Goal: Task Accomplishment & Management: Manage account settings

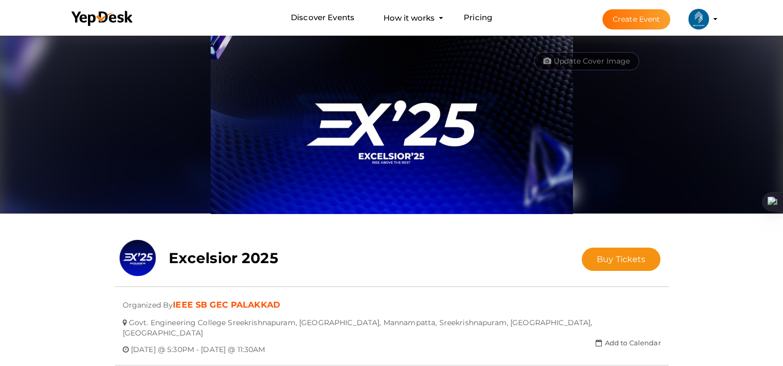
click at [709, 20] on profile-pic at bounding box center [698, 18] width 21 height 8
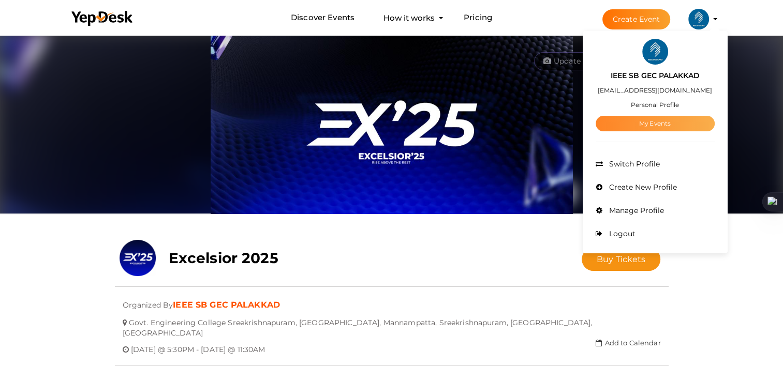
click at [664, 124] on link "My Events" at bounding box center [655, 124] width 119 height 16
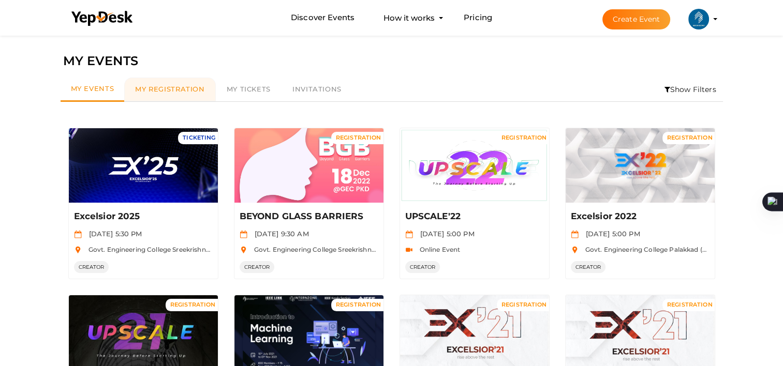
click at [175, 93] on span "My Registration" at bounding box center [169, 89] width 69 height 8
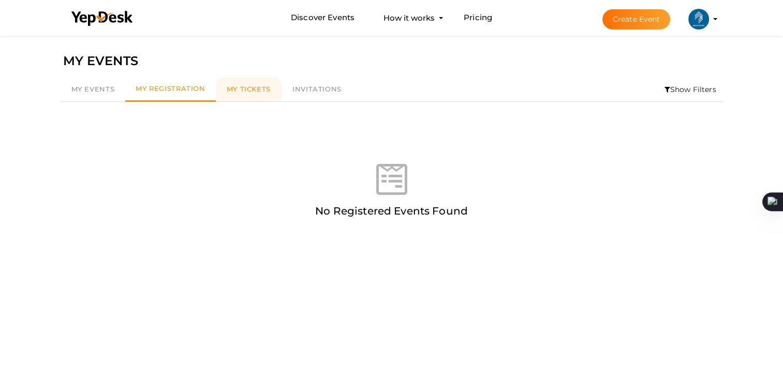
click at [240, 87] on span "My Tickets" at bounding box center [249, 89] width 44 height 8
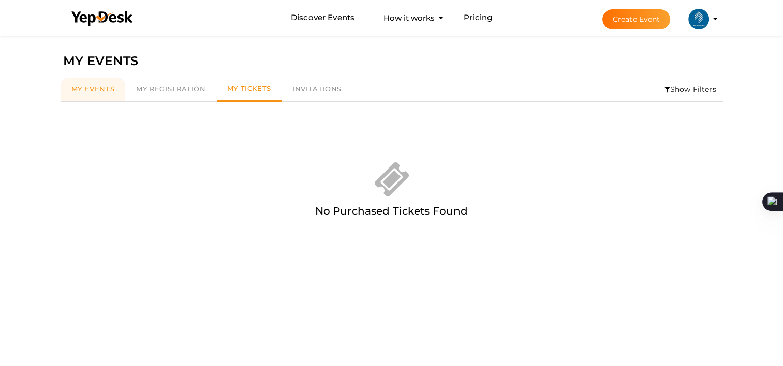
click at [92, 93] on span "My Events" at bounding box center [92, 89] width 43 height 8
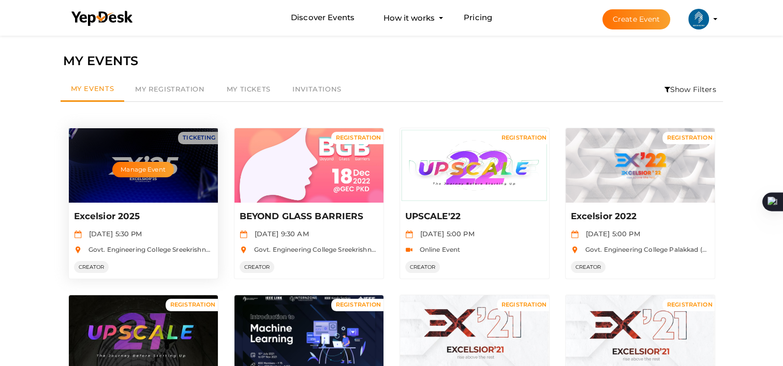
click at [116, 218] on p "Excelsior 2025" at bounding box center [142, 217] width 136 height 12
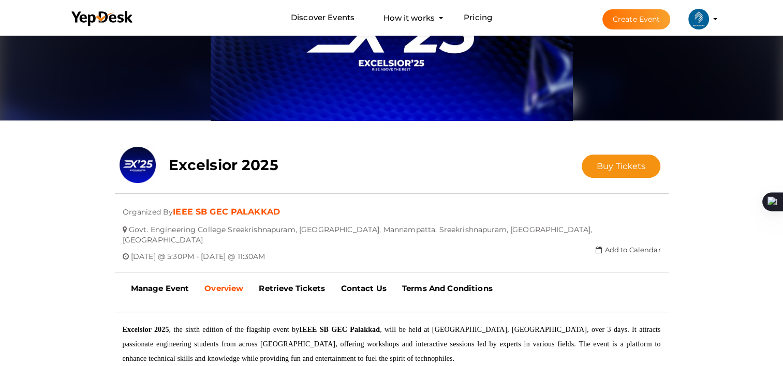
scroll to position [93, 0]
click at [178, 284] on b "Manage Event" at bounding box center [160, 289] width 58 height 10
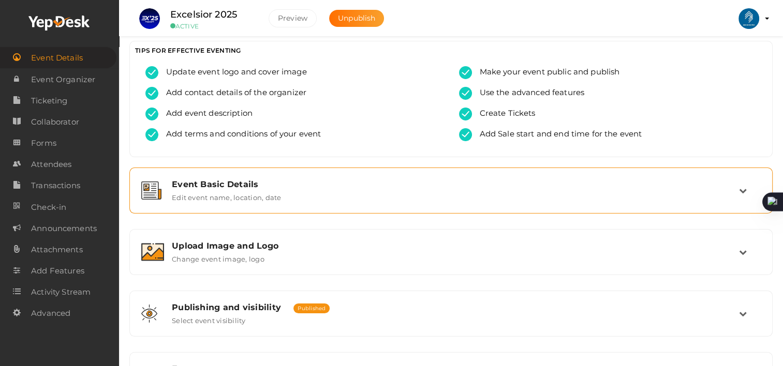
scroll to position [6, 0]
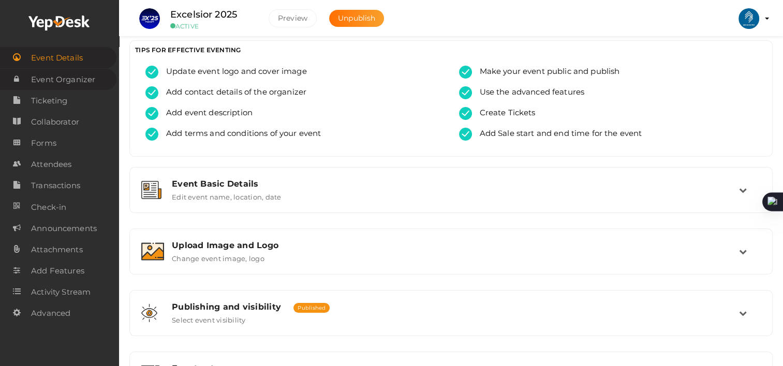
click at [61, 88] on span "Event Organizer" at bounding box center [63, 79] width 64 height 21
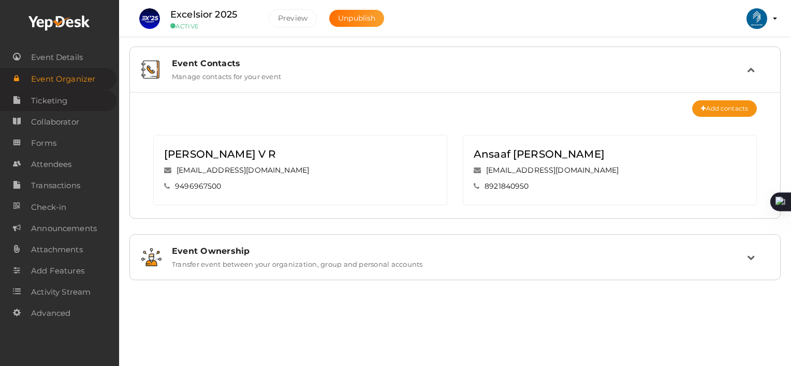
click at [59, 99] on span "Ticketing" at bounding box center [49, 101] width 36 height 21
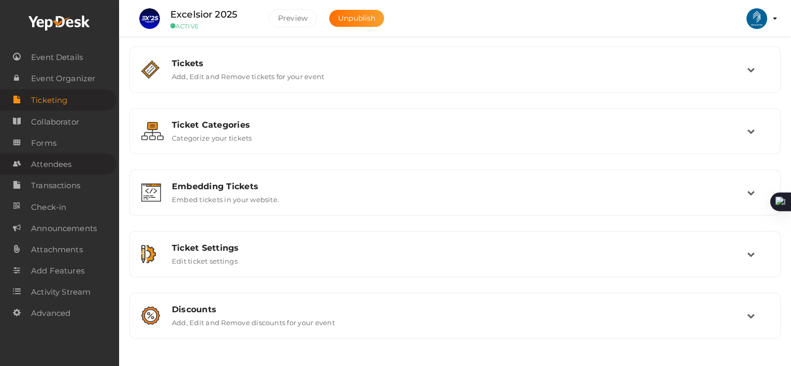
click at [52, 171] on span "Attendees" at bounding box center [51, 164] width 40 height 21
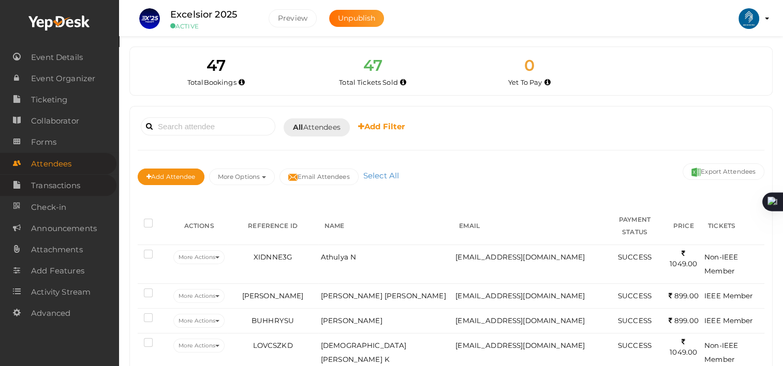
click at [73, 188] on span "Transactions" at bounding box center [55, 185] width 49 height 21
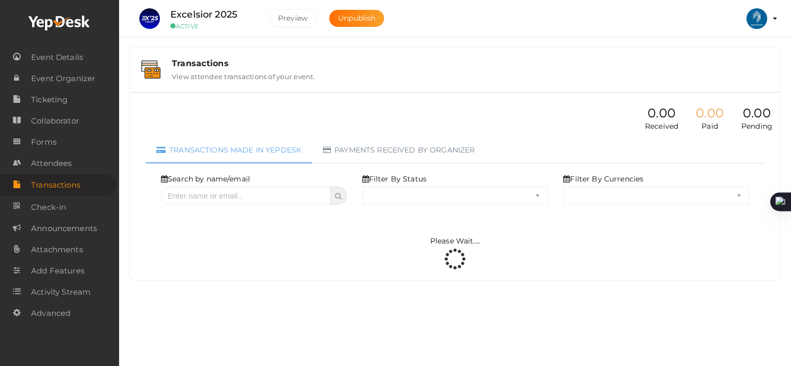
select select "ALL"
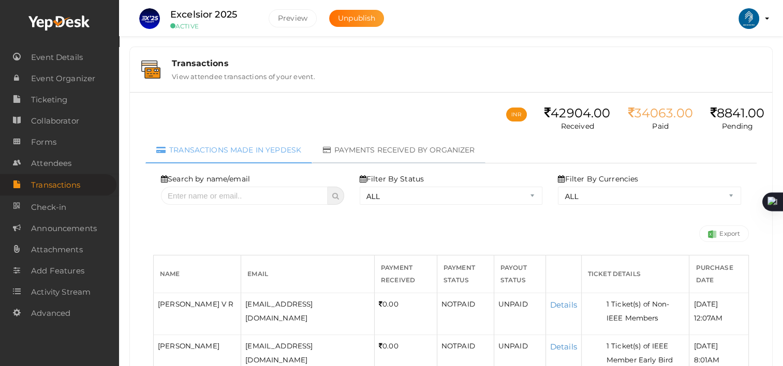
click at [404, 149] on link "Payments received by organizer" at bounding box center [398, 150] width 173 height 26
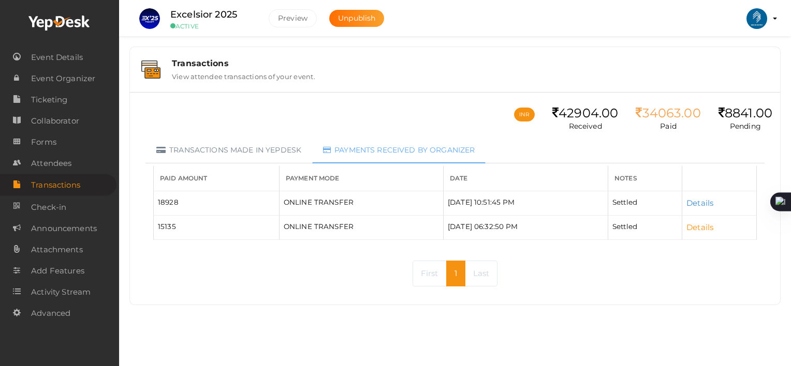
click at [705, 226] on link "Details" at bounding box center [699, 228] width 27 height 10
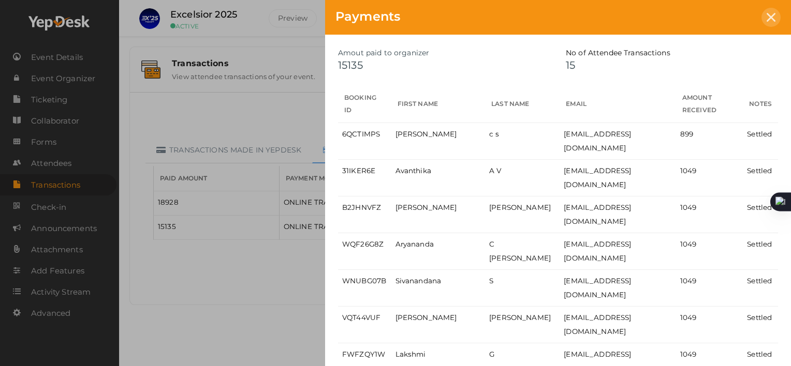
click at [770, 16] on icon at bounding box center [770, 17] width 9 height 9
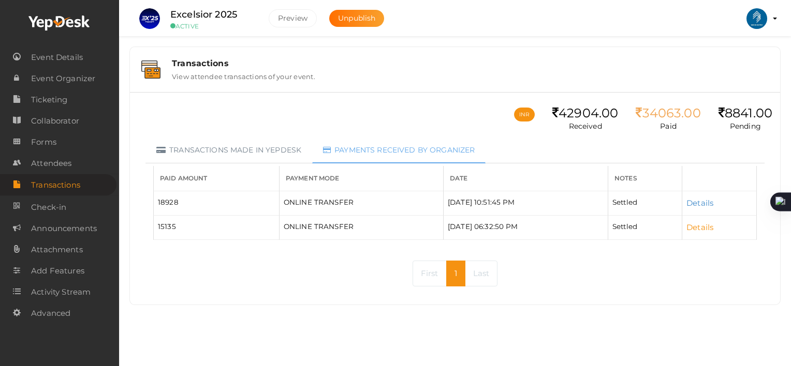
click at [708, 224] on link "Details" at bounding box center [699, 228] width 27 height 10
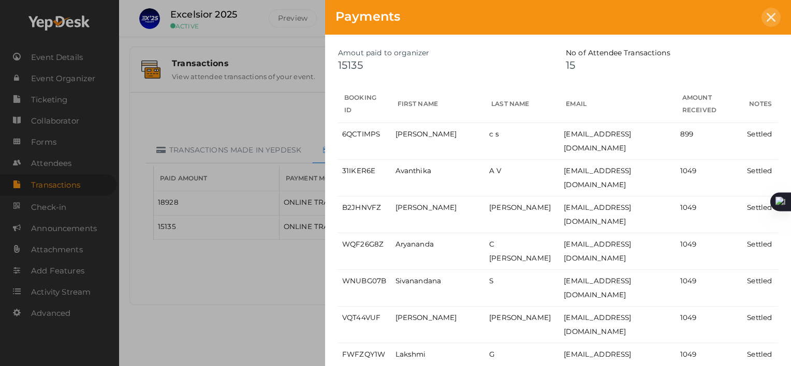
click at [778, 18] on div at bounding box center [770, 17] width 19 height 19
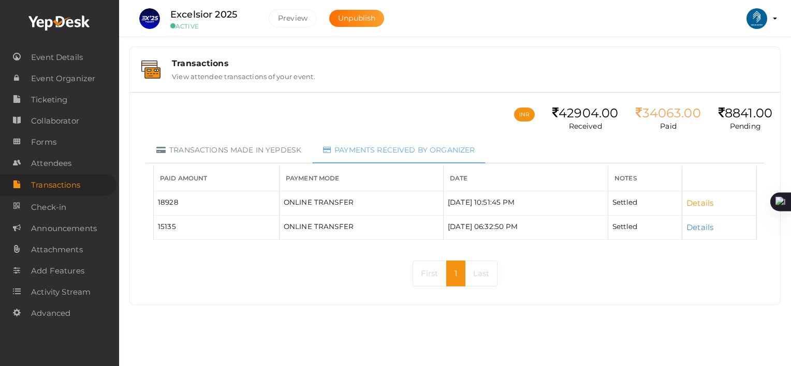
click at [705, 204] on link "Details" at bounding box center [699, 203] width 27 height 10
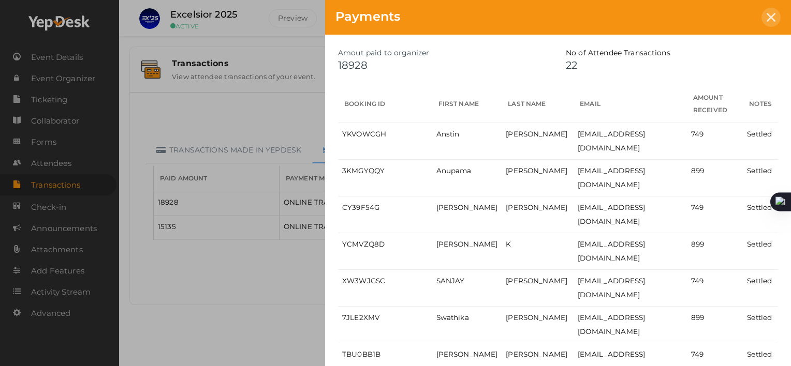
click at [765, 22] on div at bounding box center [770, 17] width 19 height 19
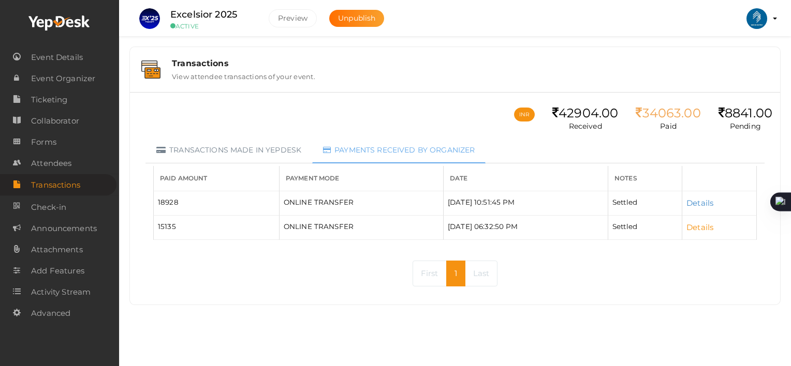
click at [701, 224] on link "Details" at bounding box center [699, 228] width 27 height 10
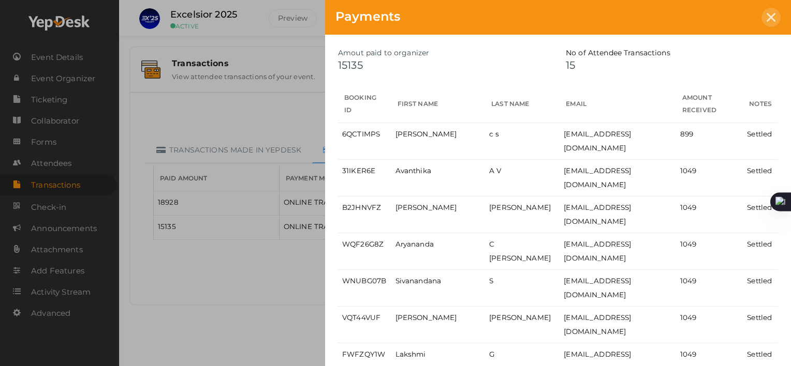
click at [775, 17] on div at bounding box center [770, 17] width 19 height 19
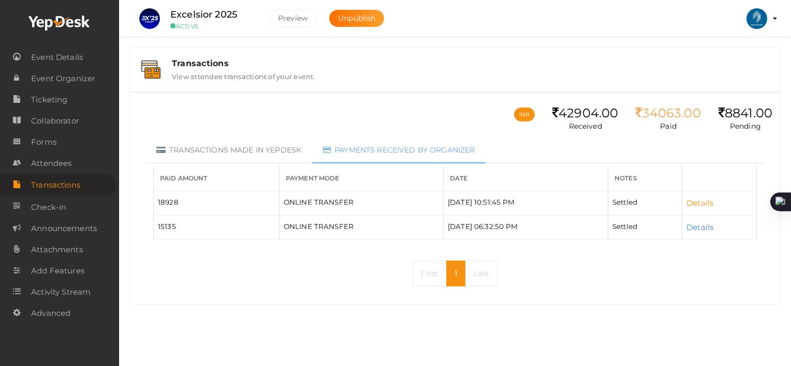
click at [695, 203] on link "Details" at bounding box center [699, 203] width 27 height 10
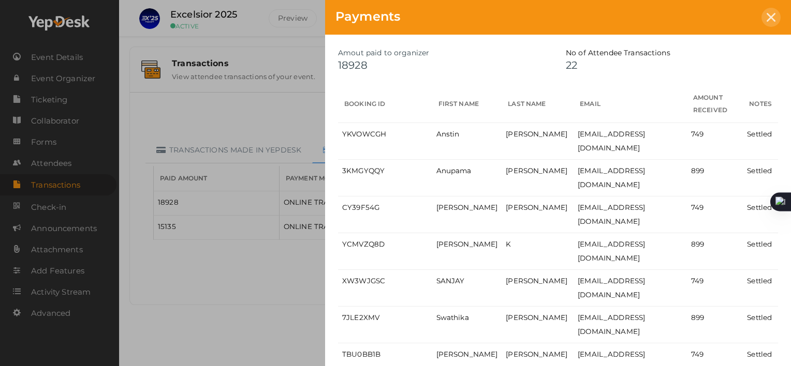
click at [769, 18] on icon at bounding box center [770, 17] width 9 height 9
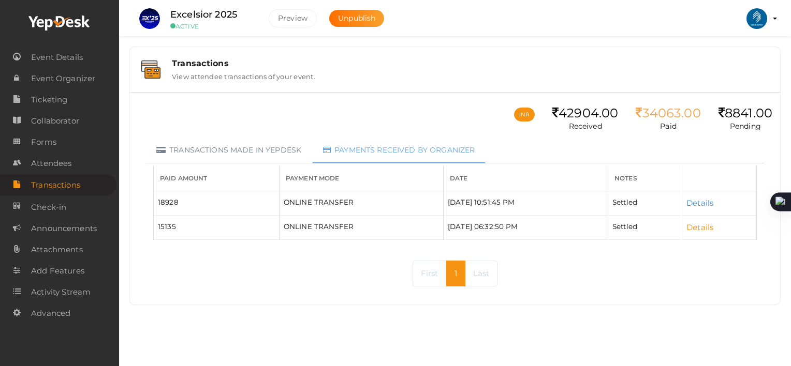
click at [707, 228] on link "Details" at bounding box center [699, 228] width 27 height 10
